Goal: Obtain resource: Obtain resource

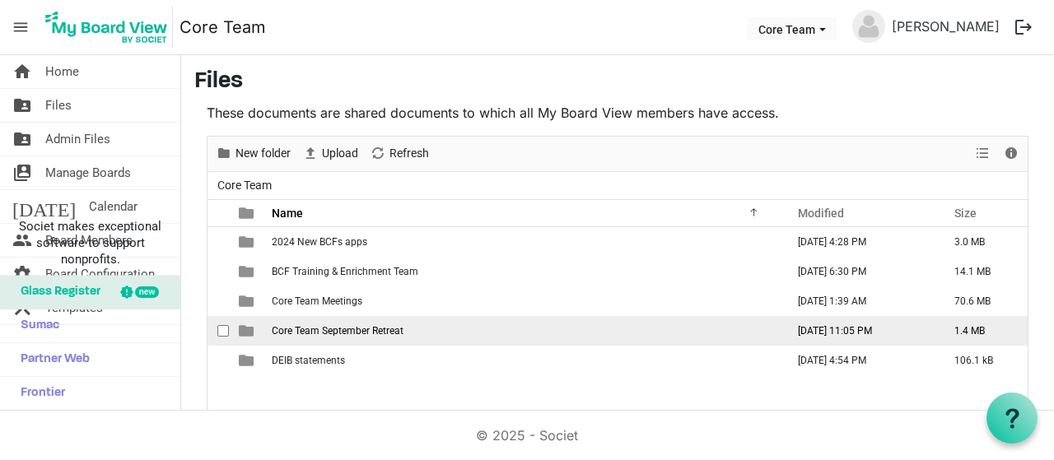
click at [496, 316] on td "Core Team September Retreat" at bounding box center [524, 331] width 514 height 30
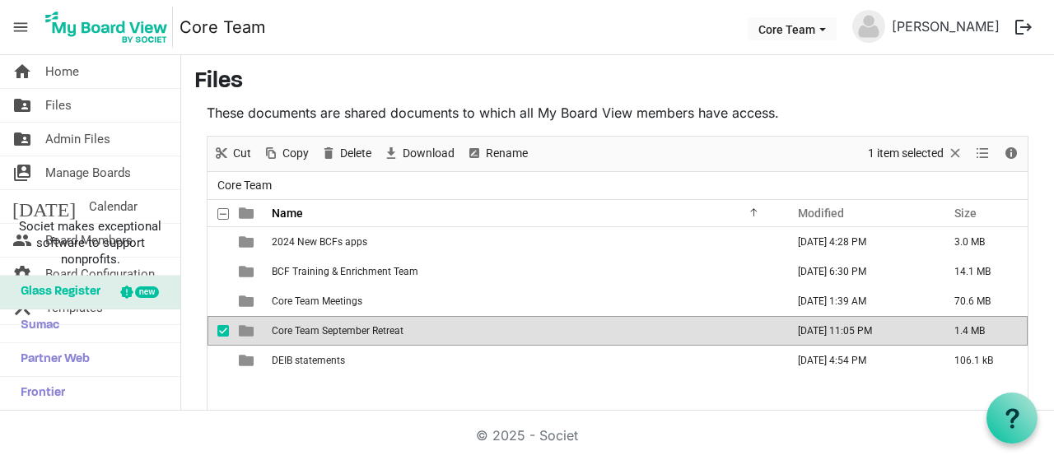
click at [493, 329] on td "Core Team September Retreat" at bounding box center [524, 331] width 514 height 30
